Goal: Transaction & Acquisition: Purchase product/service

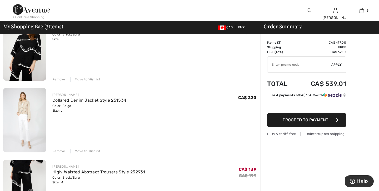
scroll to position [57, 0]
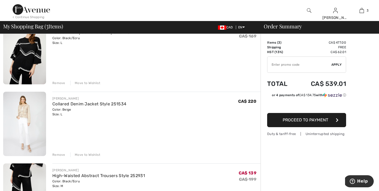
click at [33, 109] on img at bounding box center [24, 124] width 43 height 64
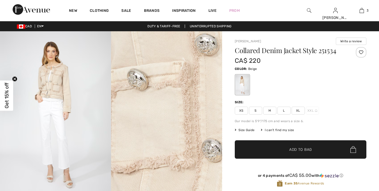
checkbox input "true"
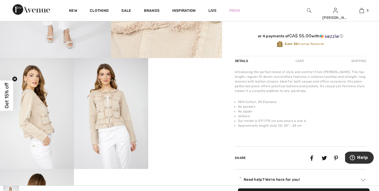
scroll to position [143, 0]
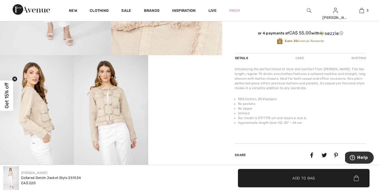
click at [55, 118] on img at bounding box center [37, 110] width 74 height 111
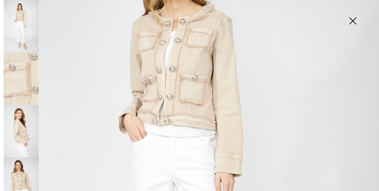
scroll to position [103, 0]
click at [351, 23] on img at bounding box center [353, 21] width 26 height 27
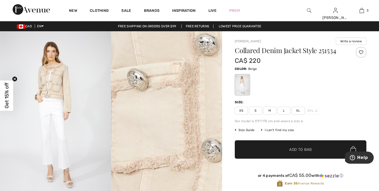
scroll to position [0, 0]
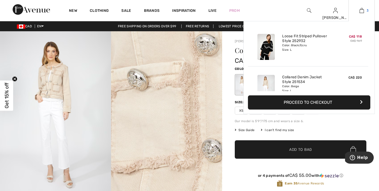
click at [361, 11] on img at bounding box center [362, 10] width 4 height 6
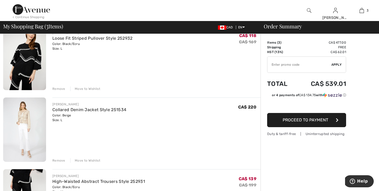
scroll to position [52, 0]
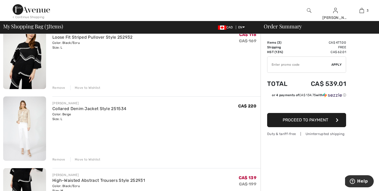
click at [59, 160] on div "Remove" at bounding box center [58, 159] width 13 height 5
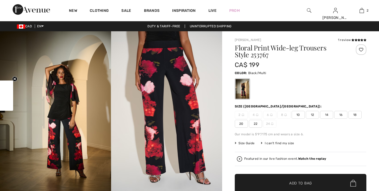
scroll to position [11, 0]
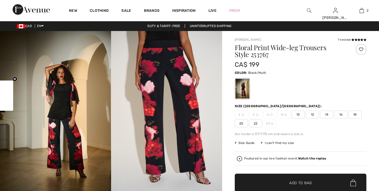
checkbox input "true"
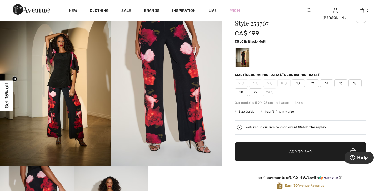
scroll to position [32, 0]
